Goal: Transaction & Acquisition: Purchase product/service

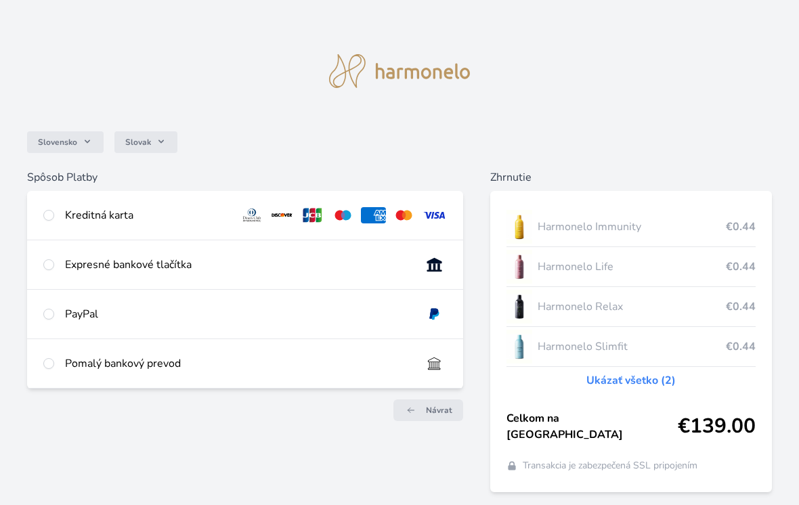
click at [49, 226] on div "Kreditná karta" at bounding box center [245, 215] width 436 height 49
radio input "true"
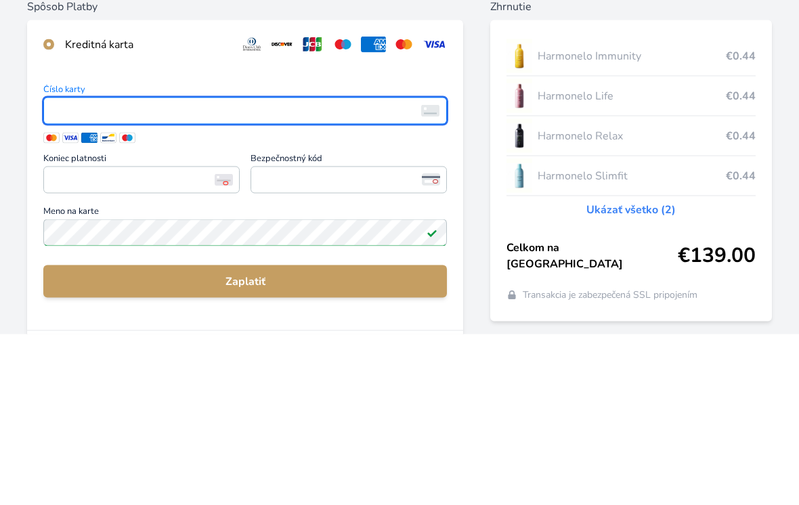
click at [429, 276] on img at bounding box center [430, 282] width 18 height 12
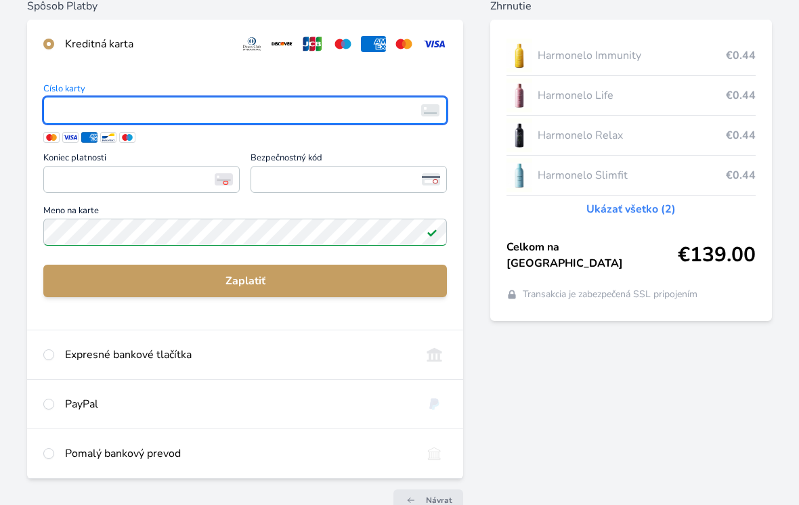
scroll to position [171, 0]
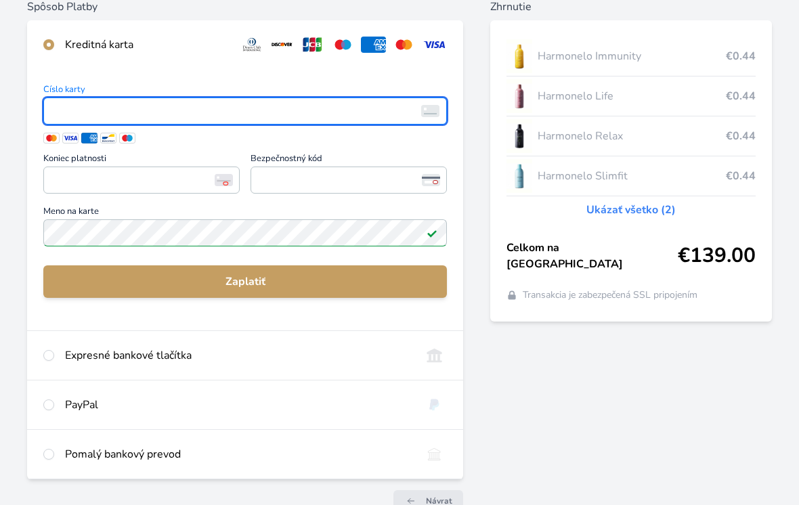
click at [438, 108] on img at bounding box center [430, 111] width 18 height 12
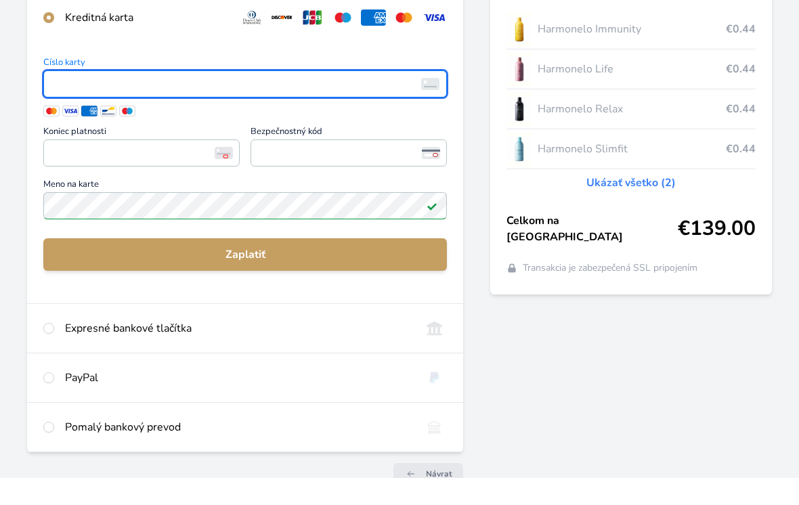
click at [44, 98] on span "<p>Your browser does not support iframes.</p>" at bounding box center [245, 111] width 404 height 27
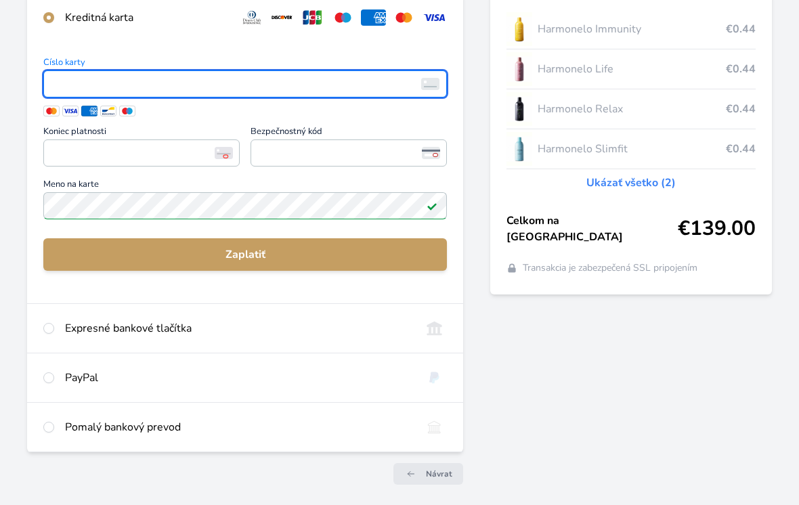
scroll to position [195, 0]
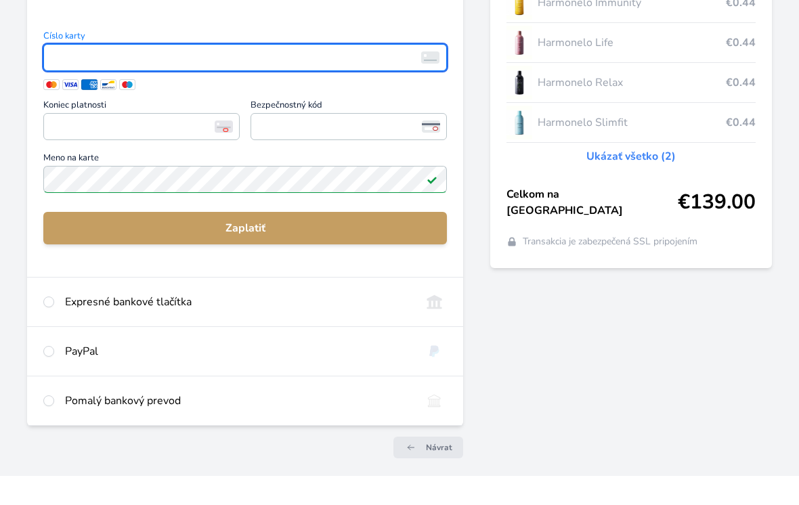
click at [85, 108] on span at bounding box center [89, 113] width 16 height 11
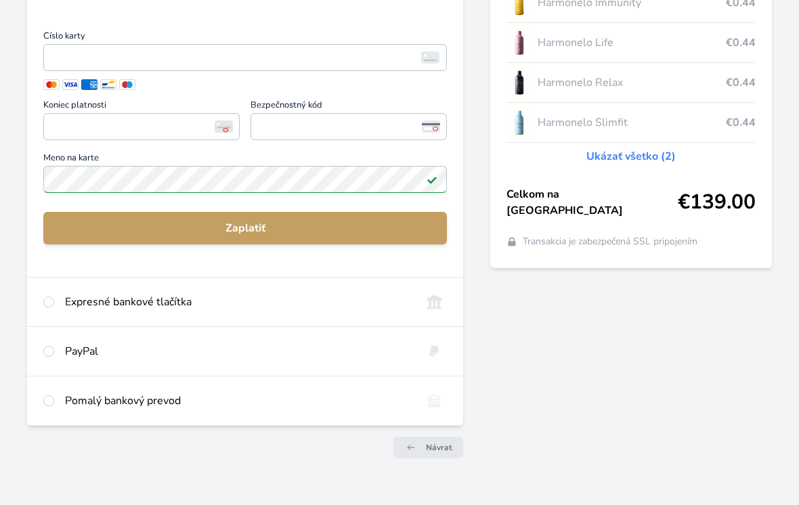
click at [131, 83] on span at bounding box center [127, 84] width 16 height 11
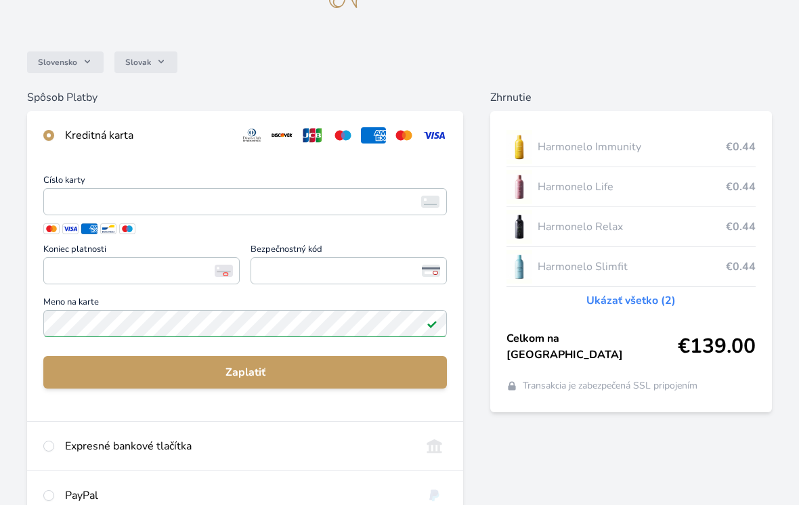
scroll to position [79, 0]
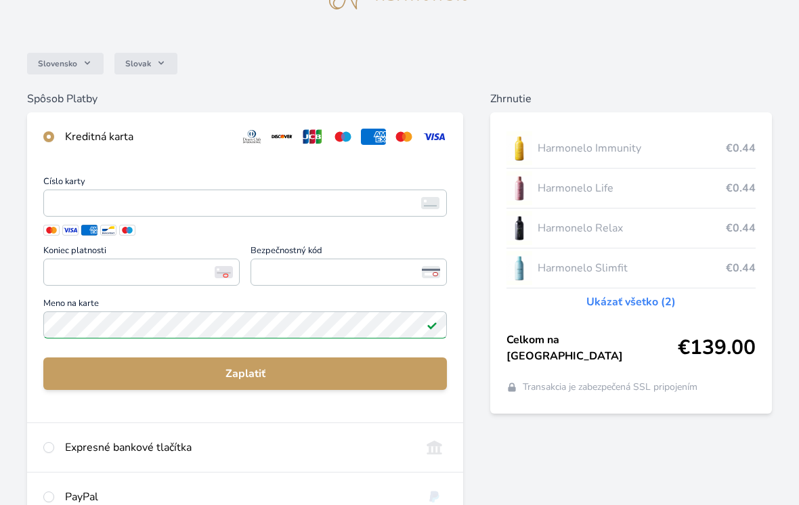
click at [442, 138] on img at bounding box center [434, 137] width 25 height 16
click at [332, 130] on img at bounding box center [343, 137] width 25 height 16
click at [431, 203] on img at bounding box center [430, 203] width 18 height 12
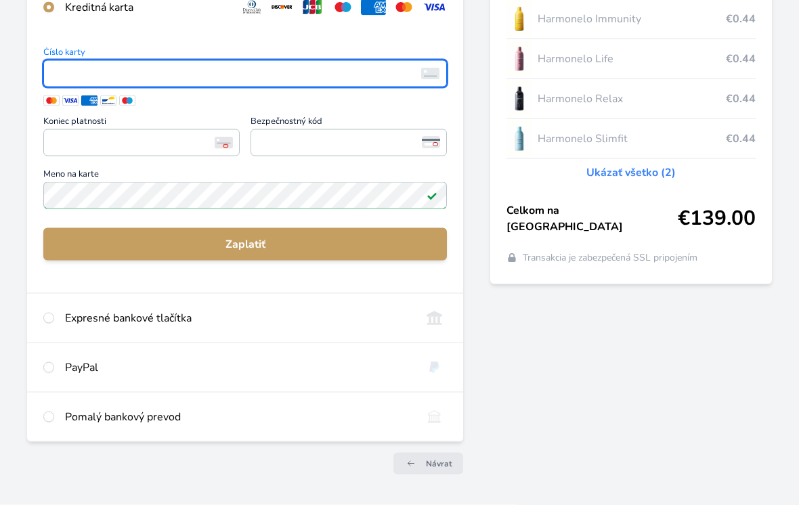
scroll to position [227, 0]
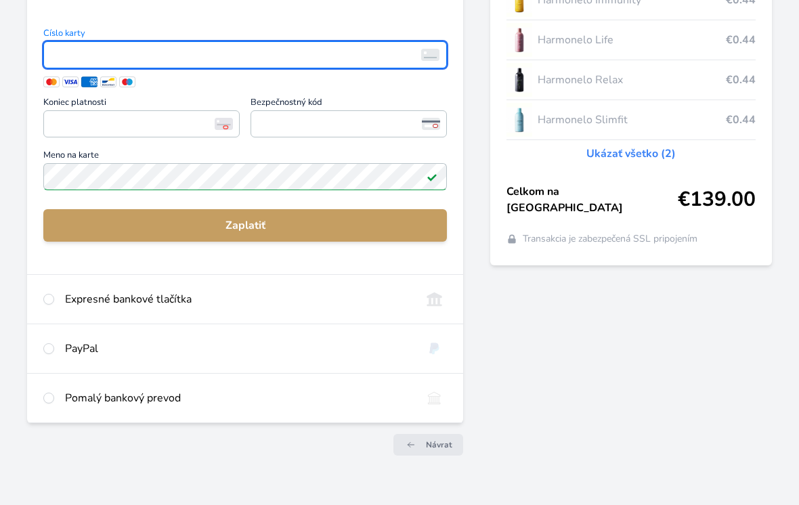
click at [49, 295] on input "radio" at bounding box center [48, 299] width 11 height 11
radio input "true"
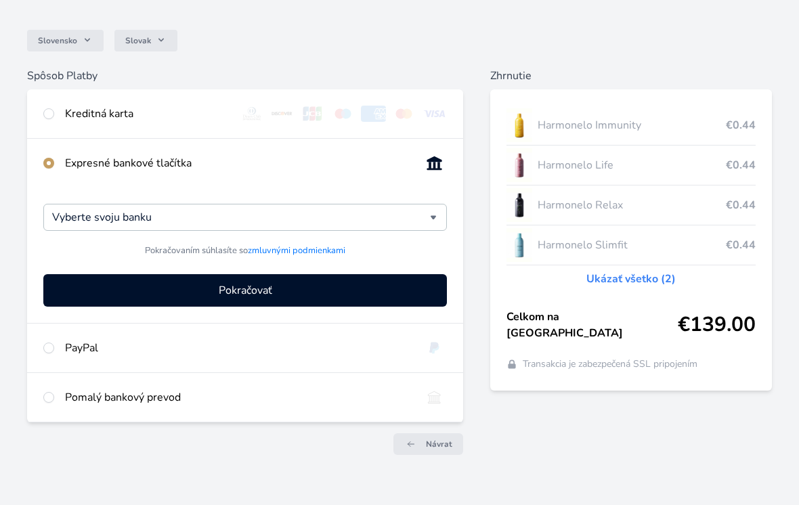
click at [49, 112] on input "radio" at bounding box center [48, 113] width 11 height 11
radio input "true"
radio input "false"
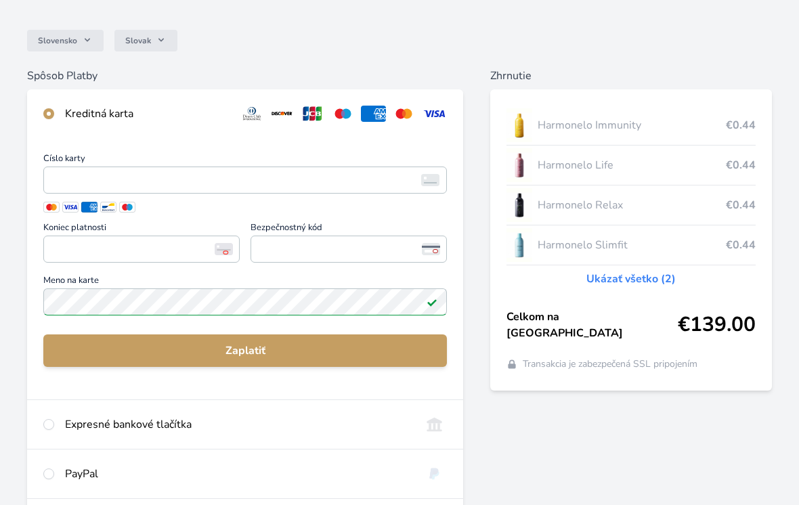
click at [54, 169] on span "<p>Your browser does not support iframes.</p>" at bounding box center [245, 180] width 404 height 27
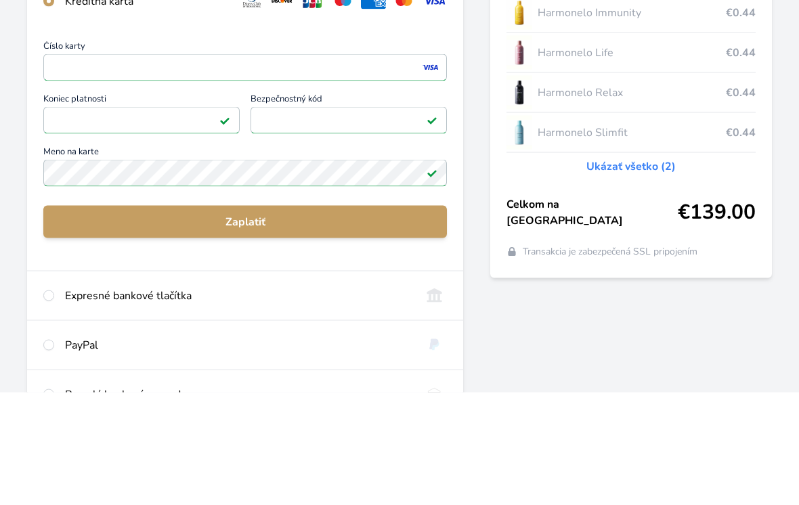
scroll to position [211, 0]
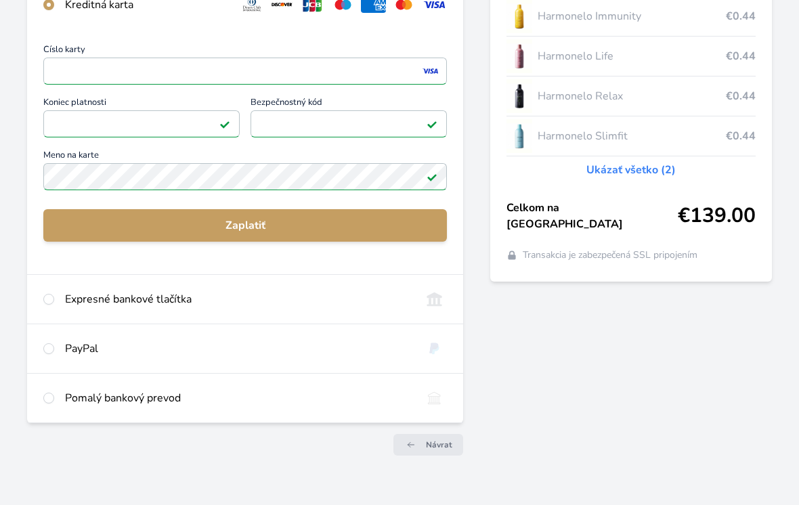
click at [72, 222] on span "Zaplatiť" at bounding box center [245, 225] width 382 height 16
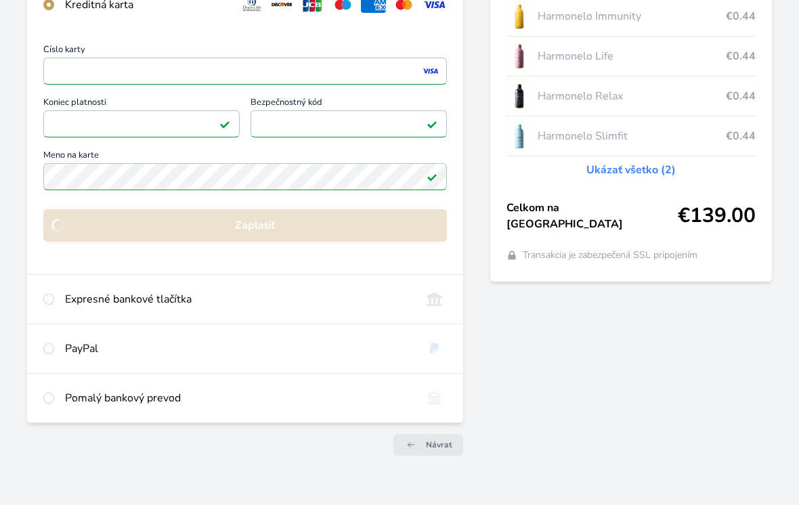
scroll to position [77, 0]
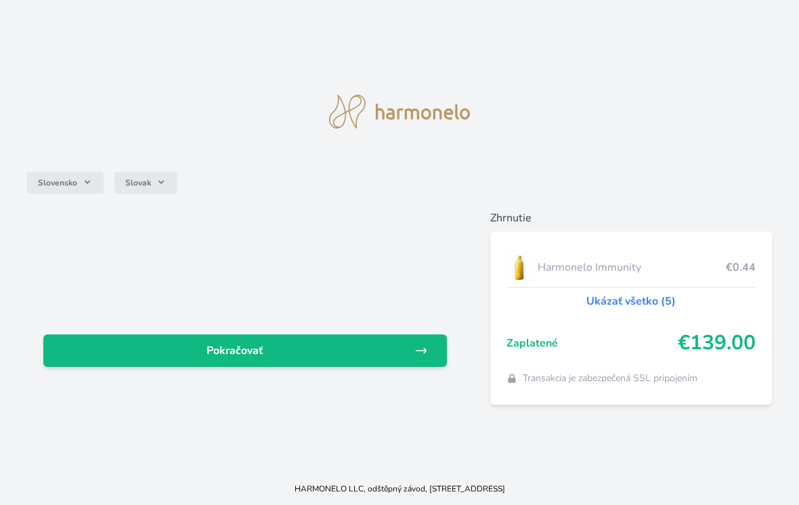
click at [111, 359] on span "Pokračovať" at bounding box center [234, 351] width 360 height 16
